Goal: Obtain resource: Download file/media

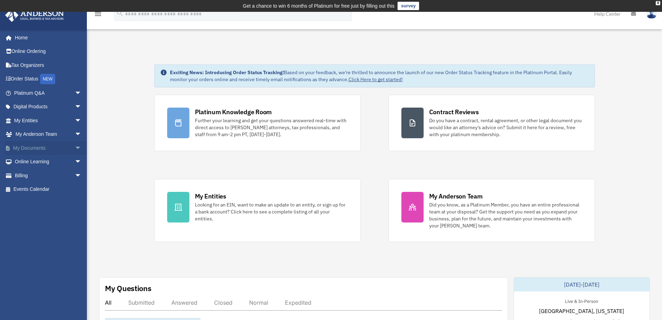
click at [75, 144] on span "arrow_drop_down" at bounding box center [82, 148] width 14 height 14
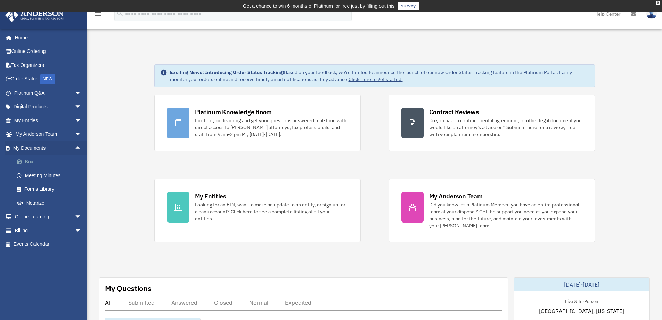
click at [27, 163] on link "Box" at bounding box center [51, 162] width 82 height 14
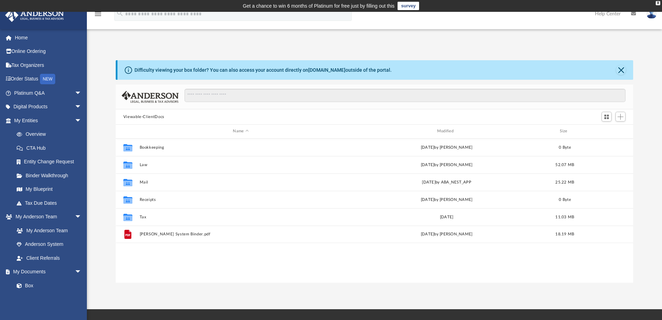
scroll to position [153, 513]
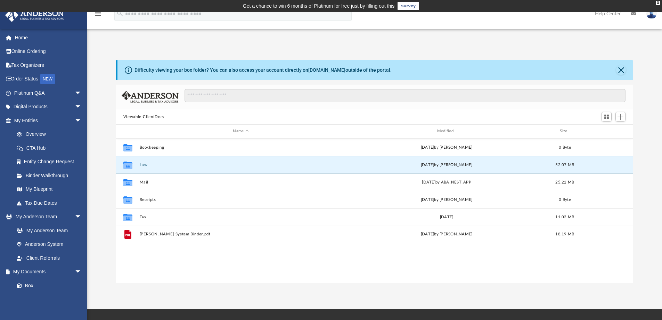
click at [143, 165] on button "Law" at bounding box center [240, 164] width 203 height 5
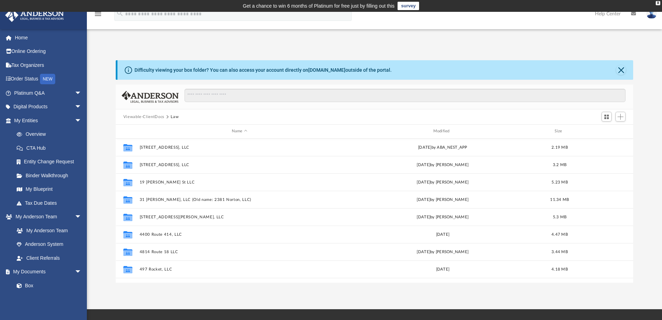
click at [153, 118] on button "Viewable-ClientDocs" at bounding box center [143, 117] width 41 height 6
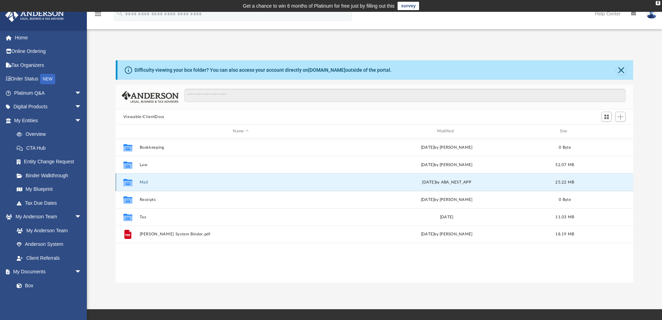
click at [144, 180] on button "Mail" at bounding box center [240, 182] width 203 height 5
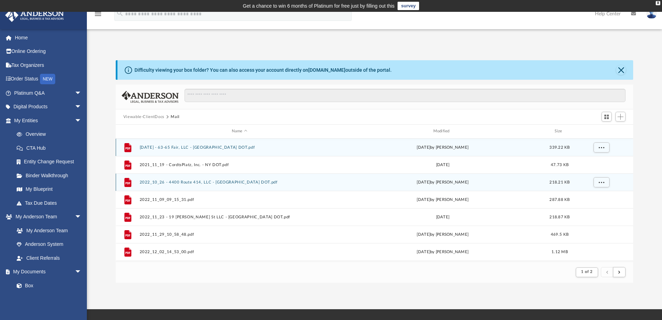
scroll to position [131, 513]
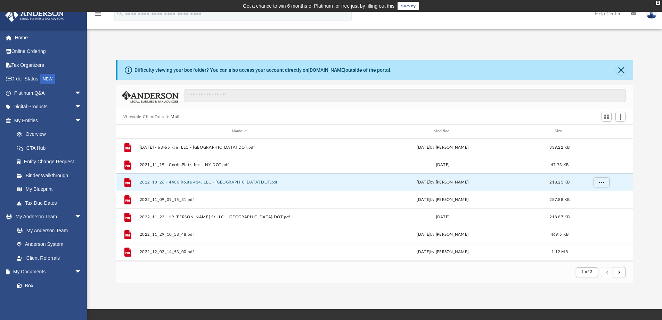
click at [231, 182] on button "2022_10_26 - 4400 Route 414, LLC - NY DOT.pdf" at bounding box center [239, 182] width 200 height 5
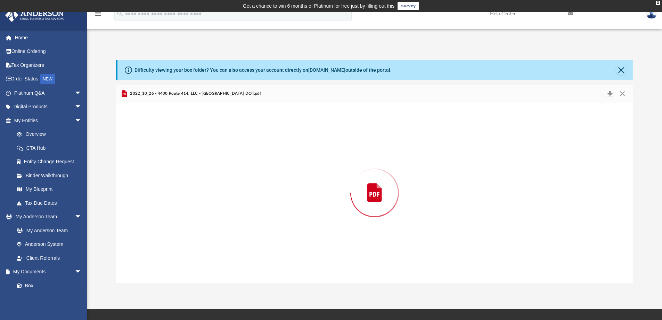
click at [231, 182] on div "Preview" at bounding box center [375, 192] width 518 height 179
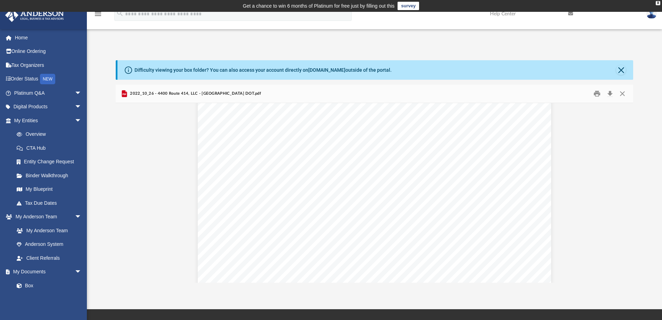
scroll to position [694, 0]
